Goal: Task Accomplishment & Management: Manage account settings

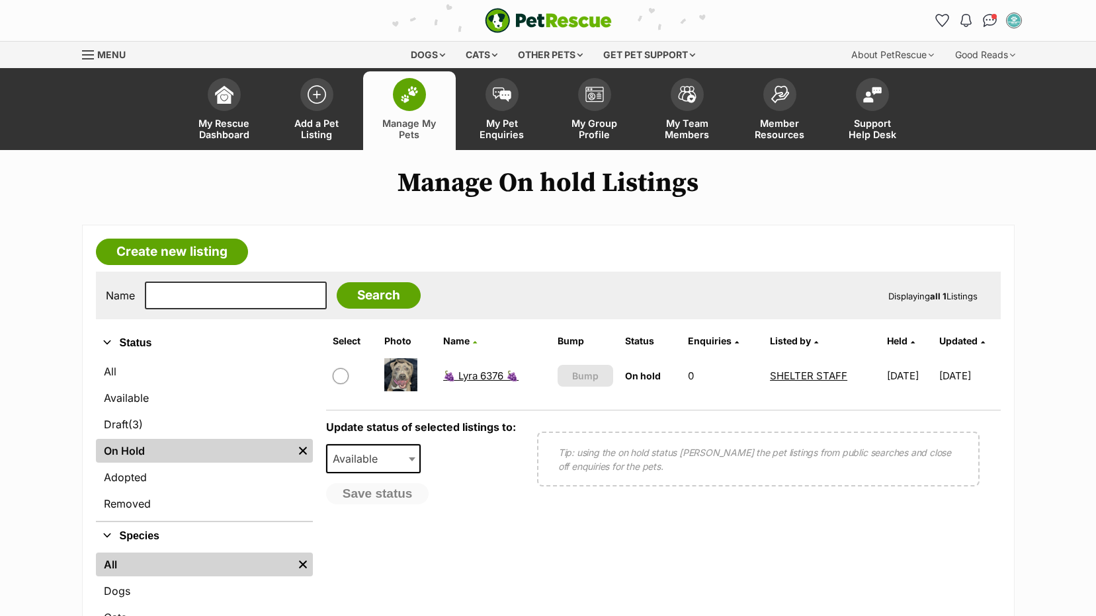
click at [476, 377] on link "🍇 Lyra 6376 🍇" at bounding box center [480, 376] width 75 height 13
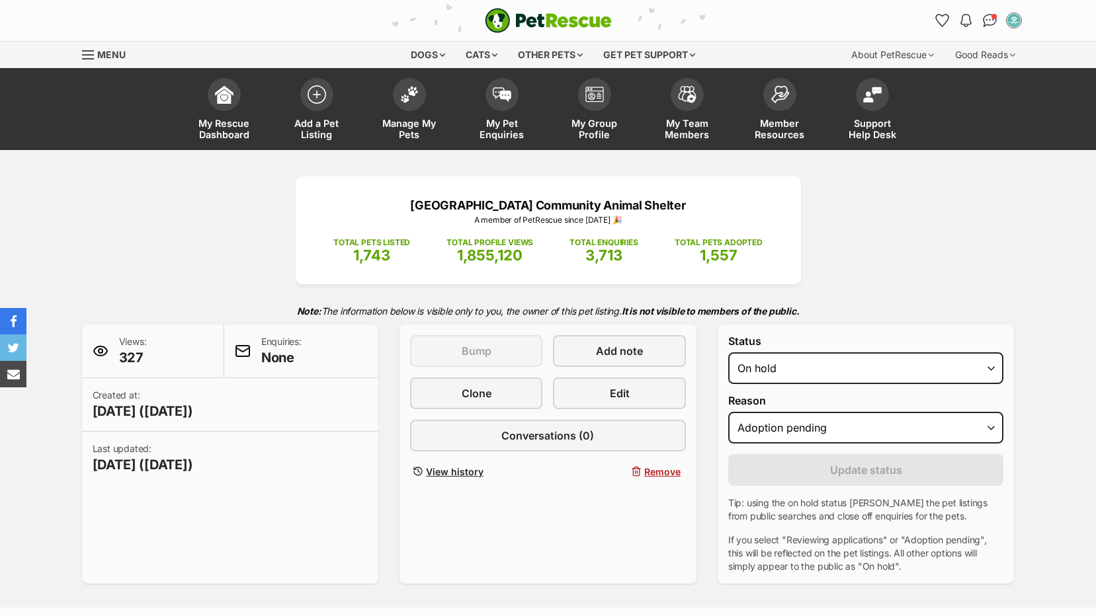
select select "adoption_pending"
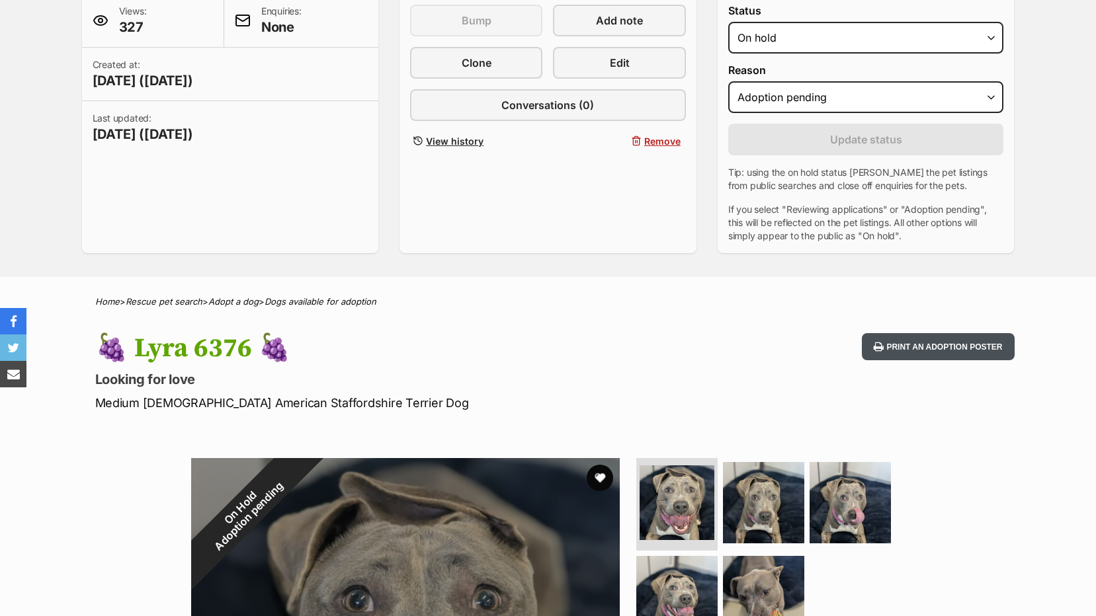
click at [921, 352] on button "Print an adoption poster" at bounding box center [938, 346] width 152 height 27
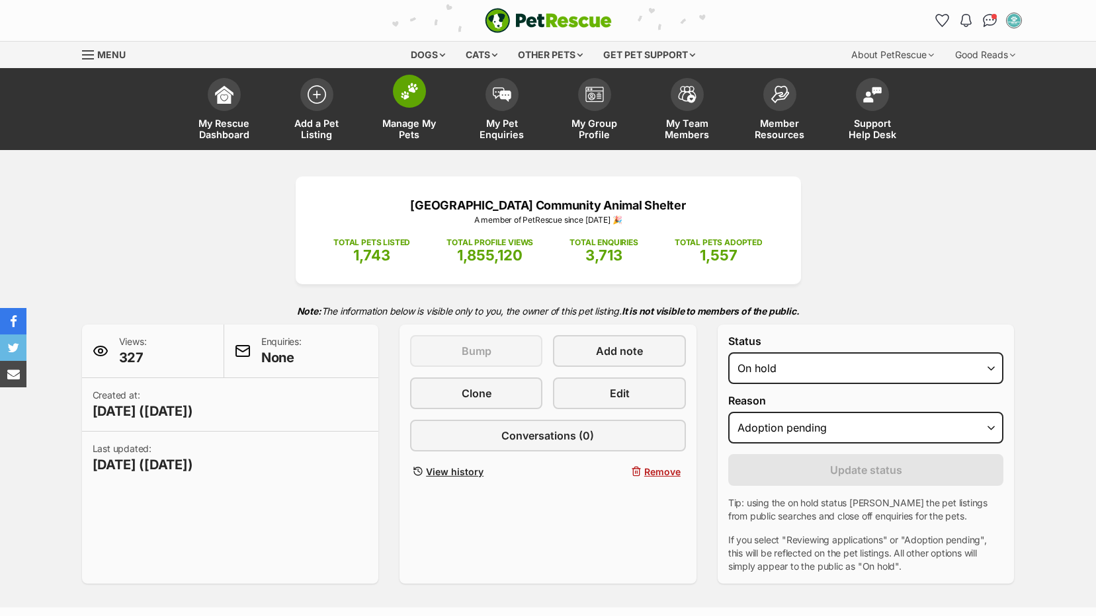
click at [412, 122] on span "Manage My Pets" at bounding box center [410, 129] width 60 height 22
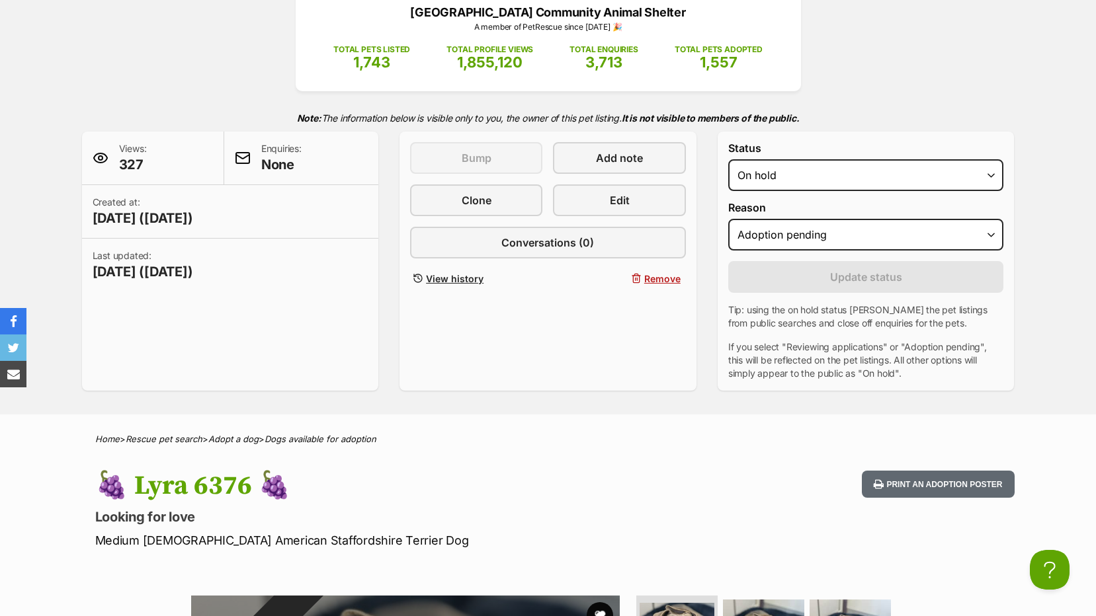
scroll to position [331, 0]
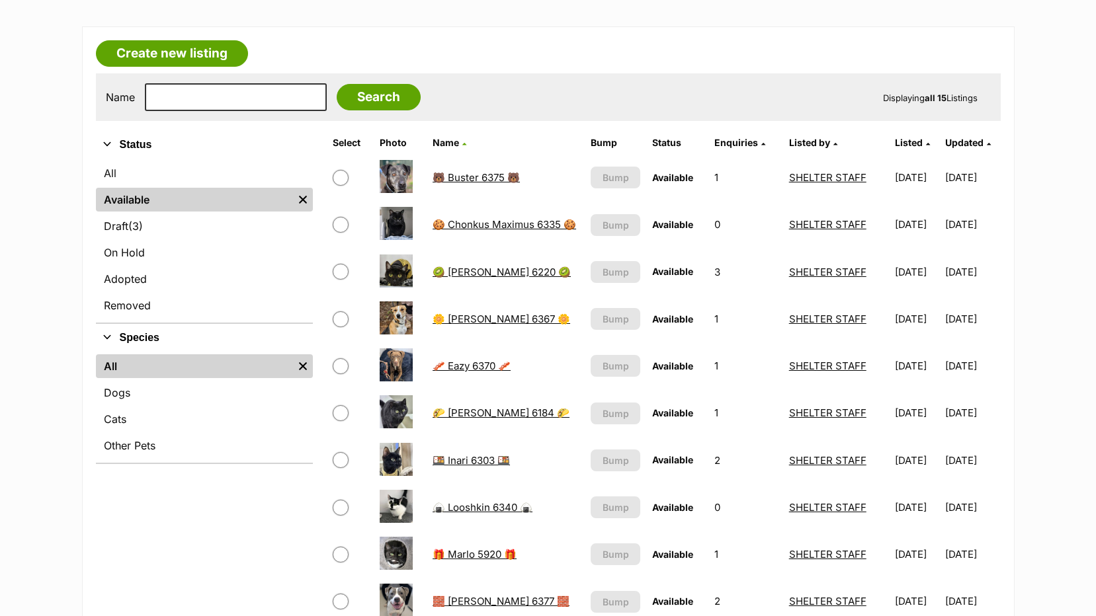
scroll to position [331, 0]
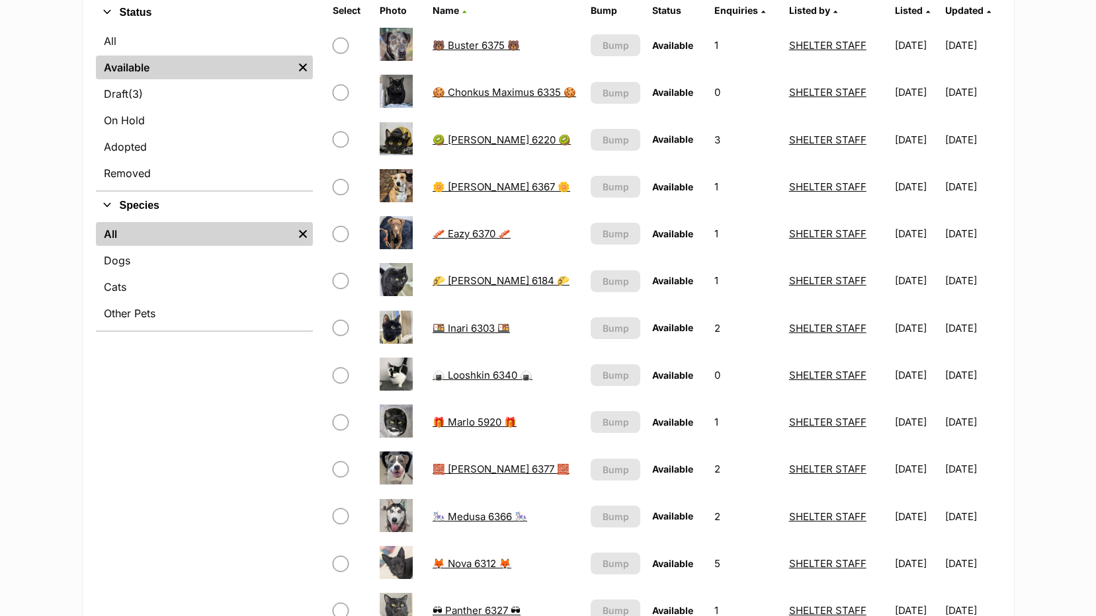
click at [478, 460] on td "🧱 [PERSON_NAME] 6377 🧱" at bounding box center [505, 469] width 157 height 46
click at [475, 469] on link "🧱 [PERSON_NAME] 6377 🧱" at bounding box center [501, 469] width 137 height 13
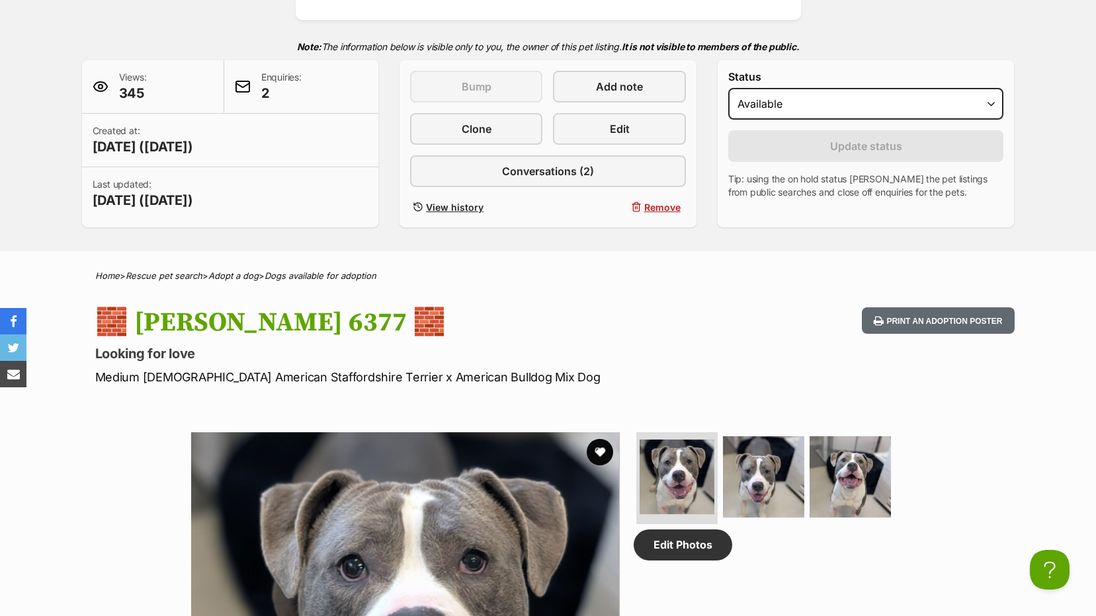
click at [905, 316] on button "Print an adoption poster" at bounding box center [938, 321] width 152 height 27
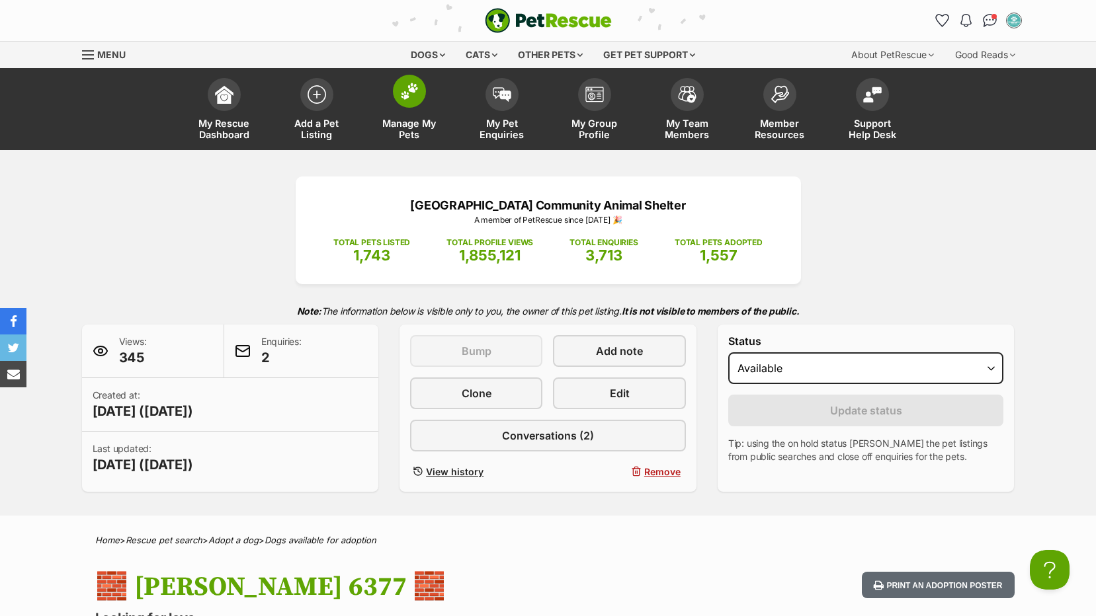
click at [412, 132] on span "Manage My Pets" at bounding box center [410, 129] width 60 height 22
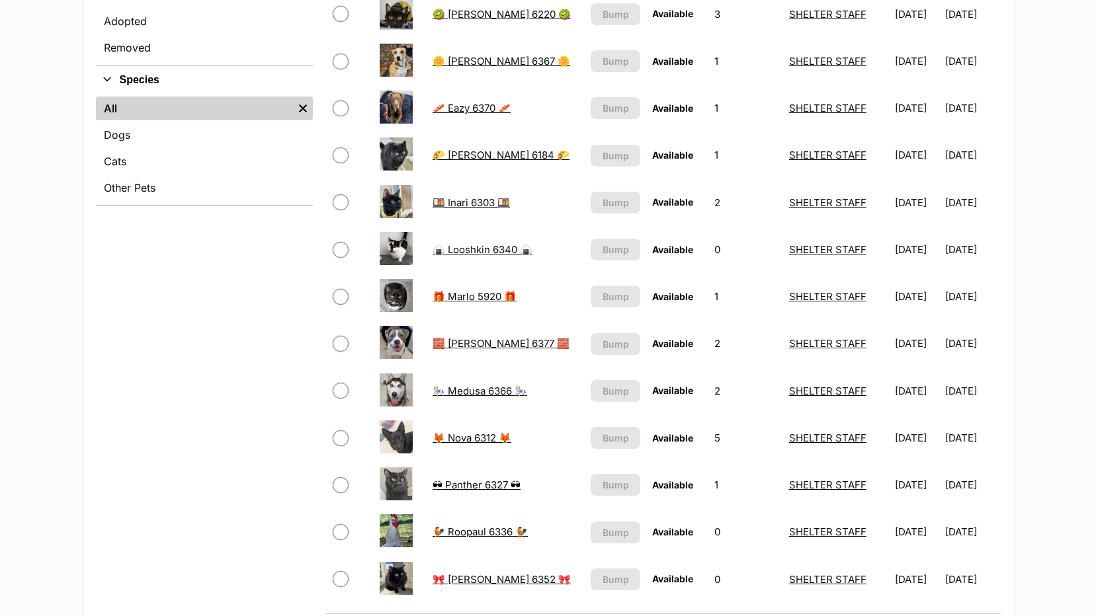
scroll to position [463, 0]
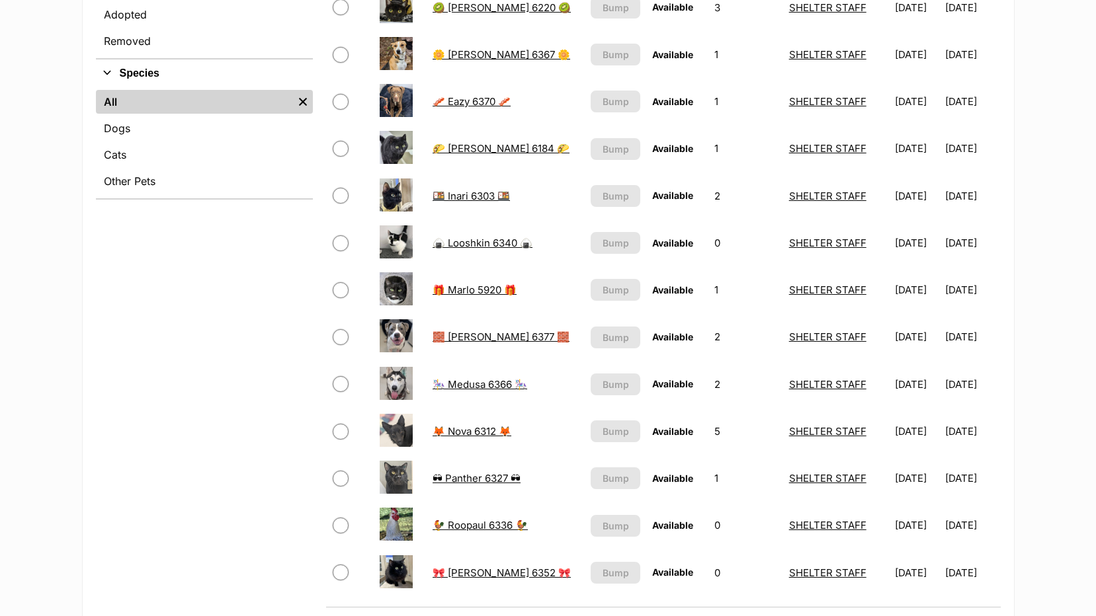
click at [458, 386] on link "🎠 Medusa 6366 🎠" at bounding box center [480, 384] width 95 height 13
